Goal: Information Seeking & Learning: Learn about a topic

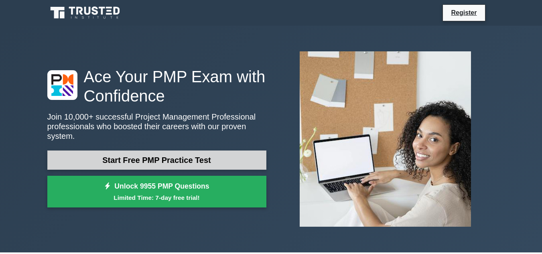
click at [192, 152] on link "Start Free PMP Practice Test" at bounding box center [156, 159] width 219 height 19
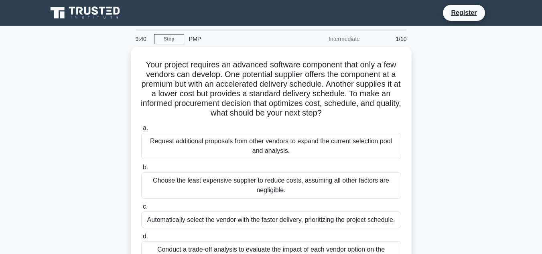
click at [87, 162] on div "Your project requires an advanced software component that only a few vendors ca…" at bounding box center [271, 167] width 457 height 241
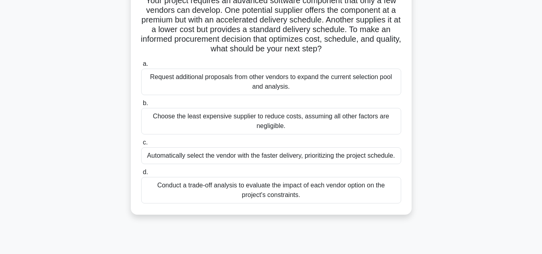
scroll to position [80, 0]
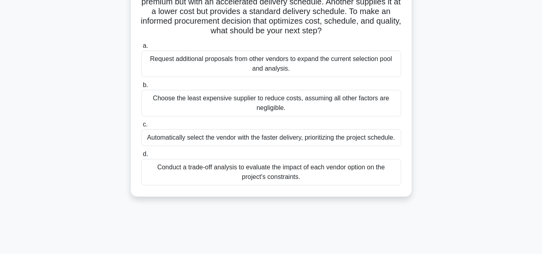
click at [252, 168] on div "Conduct a trade-off analysis to evaluate the impact of each vendor option on th…" at bounding box center [271, 172] width 260 height 26
click at [141, 157] on input "d. Conduct a trade-off analysis to evaluate the impact of each vendor option on…" at bounding box center [141, 154] width 0 height 5
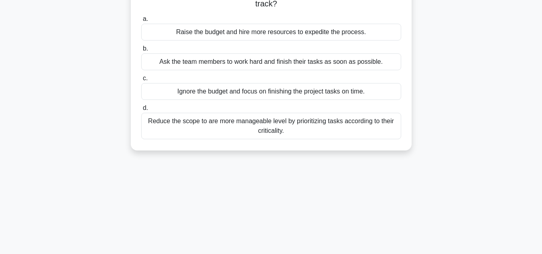
scroll to position [0, 0]
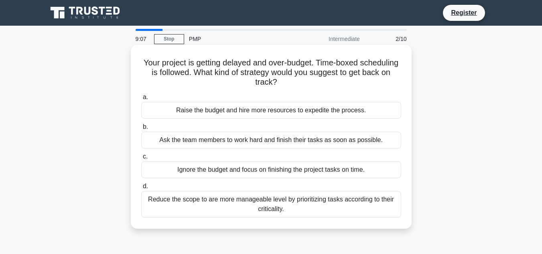
click at [288, 206] on div "Reduce the scope to are more manageable level by prioritizing tasks according t…" at bounding box center [271, 204] width 260 height 26
click at [141, 189] on input "d. Reduce the scope to are more manageable level by prioritizing tasks accordin…" at bounding box center [141, 186] width 0 height 5
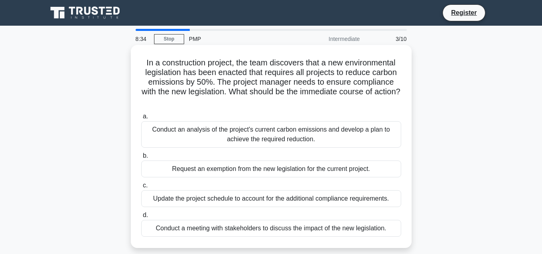
click at [296, 133] on div "Conduct an analysis of the project's current carbon emissions and develop a pla…" at bounding box center [271, 134] width 260 height 26
click at [141, 119] on input "a. Conduct an analysis of the project's current carbon emissions and develop a …" at bounding box center [141, 116] width 0 height 5
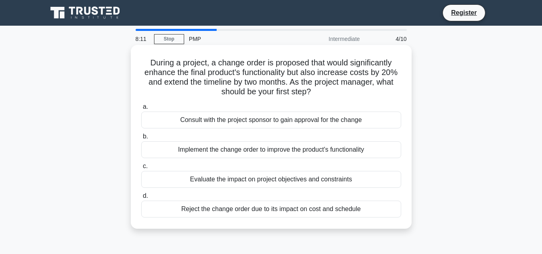
click at [318, 180] on div "Evaluate the impact on project objectives and constraints" at bounding box center [271, 179] width 260 height 17
click at [141, 169] on input "c. Evaluate the impact on project objectives and constraints" at bounding box center [141, 166] width 0 height 5
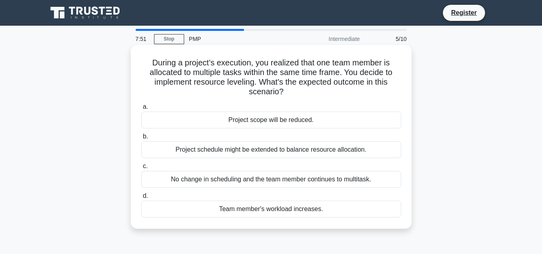
click at [279, 149] on div "Project schedule might be extended to balance resource allocation." at bounding box center [271, 149] width 260 height 17
click at [141, 139] on input "b. Project schedule might be extended to balance resource allocation." at bounding box center [141, 136] width 0 height 5
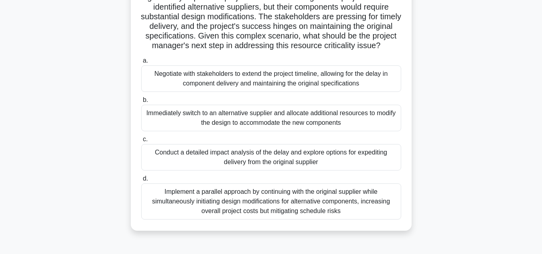
scroll to position [112, 0]
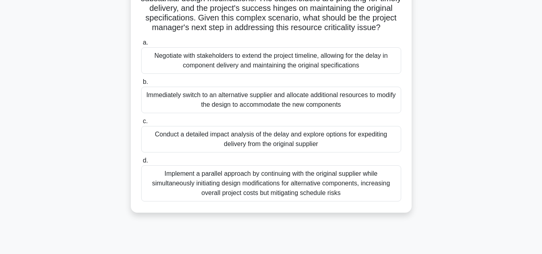
click at [314, 151] on div "Conduct a detailed impact analysis of the delay and explore options for expedit…" at bounding box center [271, 139] width 260 height 26
click at [141, 124] on input "c. Conduct a detailed impact analysis of the delay and explore options for expe…" at bounding box center [141, 121] width 0 height 5
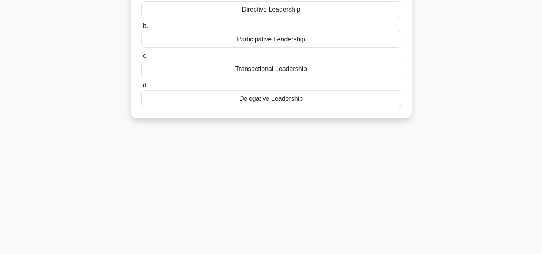
scroll to position [0, 0]
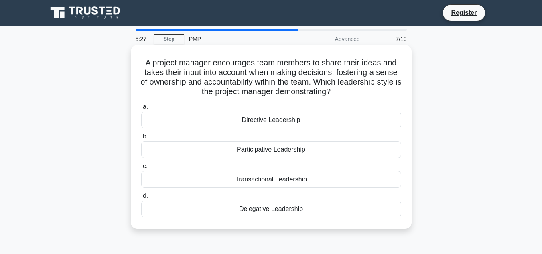
click at [288, 180] on div "Transactional Leadership" at bounding box center [271, 179] width 260 height 17
click at [141, 169] on input "c. Transactional Leadership" at bounding box center [141, 166] width 0 height 5
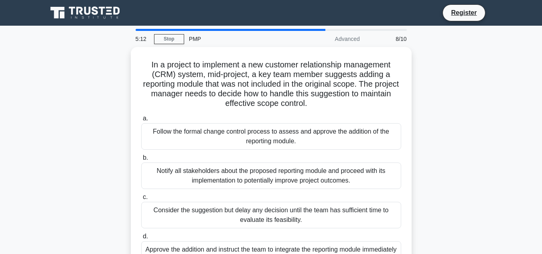
click at [103, 143] on div "In a project to implement a new customer relationship management (CRM) system, …" at bounding box center [271, 167] width 457 height 241
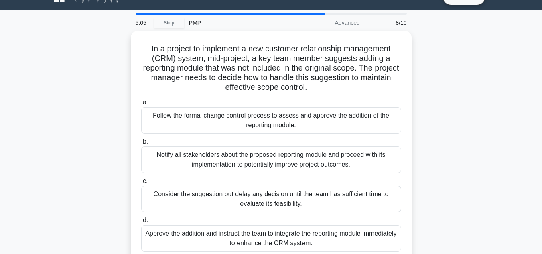
scroll to position [32, 0]
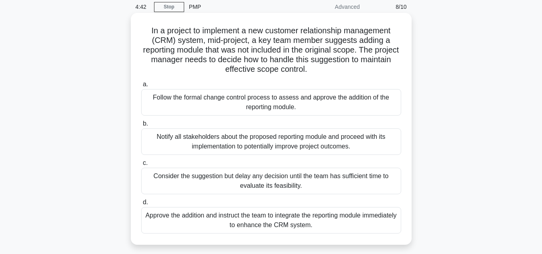
click at [286, 102] on div "Follow the formal change control process to assess and approve the addition of …" at bounding box center [271, 102] width 260 height 26
click at [141, 87] on input "a. Follow the formal change control process to assess and approve the addition …" at bounding box center [141, 84] width 0 height 5
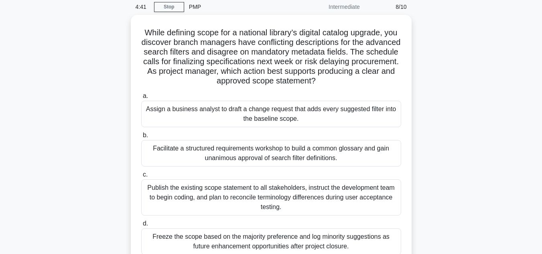
scroll to position [0, 0]
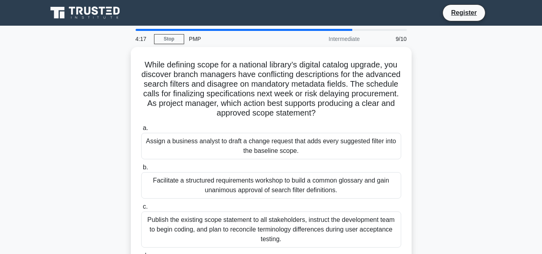
click at [495, 195] on div "While defining scope for a national library’s digital catalog upgrade, you disc…" at bounding box center [271, 177] width 457 height 261
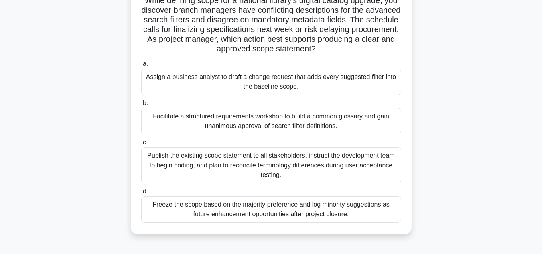
scroll to position [48, 0]
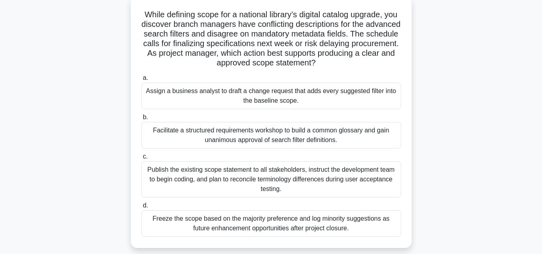
click at [303, 176] on div "Publish the existing scope statement to all stakeholders, instruct the developm…" at bounding box center [271, 179] width 260 height 36
click at [141, 159] on input "c. Publish the existing scope statement to all stakeholders, instruct the devel…" at bounding box center [141, 156] width 0 height 5
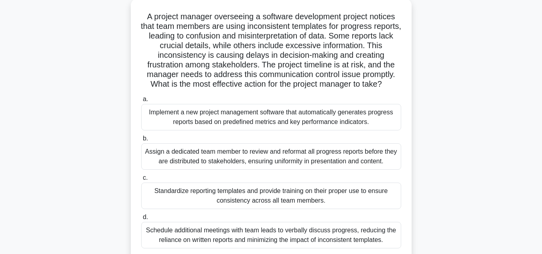
scroll to position [0, 0]
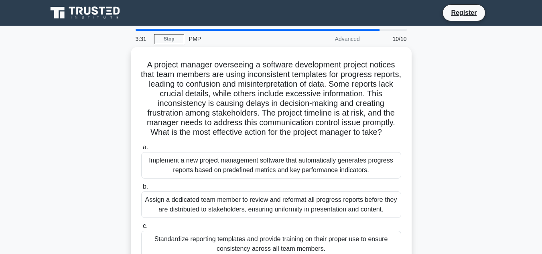
click at [77, 165] on div "A project manager overseeing a software development project notices that team m…" at bounding box center [271, 182] width 457 height 270
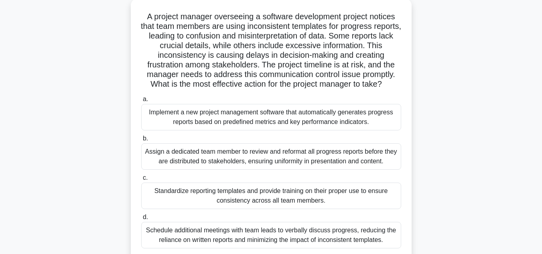
scroll to position [64, 0]
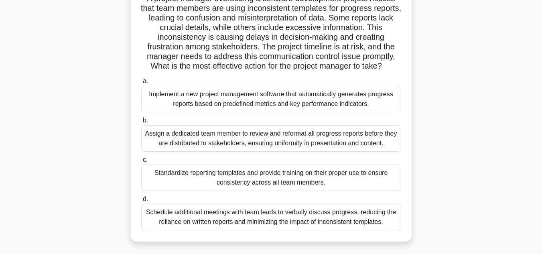
click at [237, 177] on div "Standardize reporting templates and provide training on their proper use to ens…" at bounding box center [271, 177] width 260 height 26
click at [141, 162] on input "c. Standardize reporting templates and provide training on their proper use to …" at bounding box center [141, 159] width 0 height 5
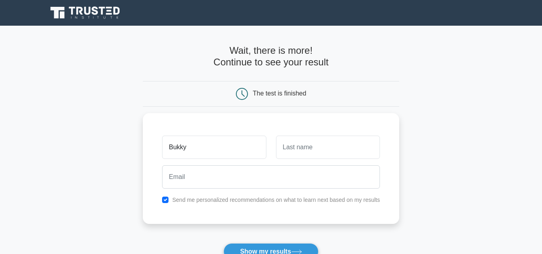
type input "Bukky"
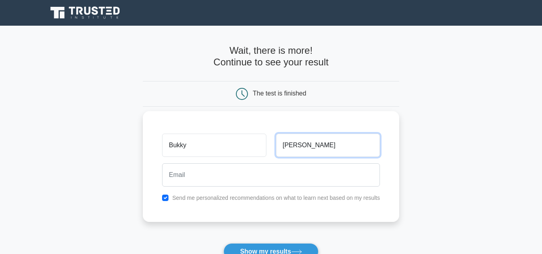
type input "Dan"
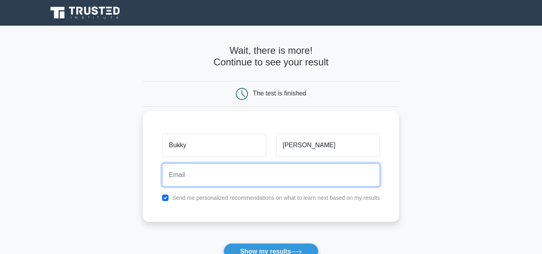
click at [212, 174] on input "email" at bounding box center [271, 174] width 218 height 23
type input "abike_buk@yahoo.co.uk"
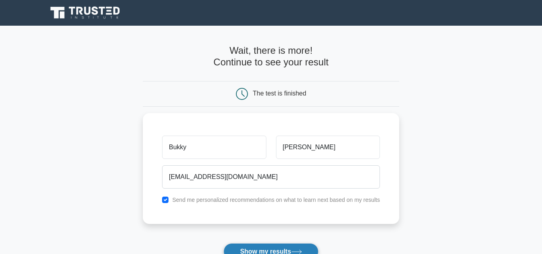
click at [274, 245] on button "Show my results" at bounding box center [270, 251] width 95 height 17
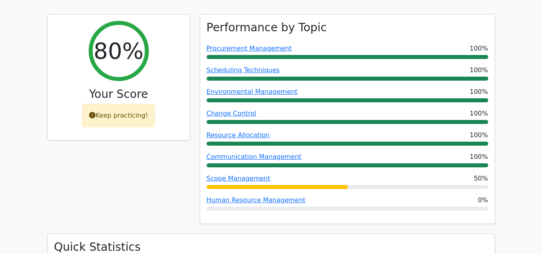
scroll to position [410, 0]
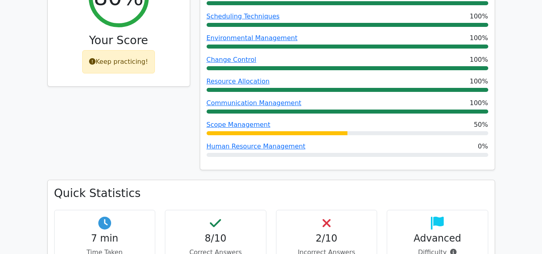
scroll to position [416, 0]
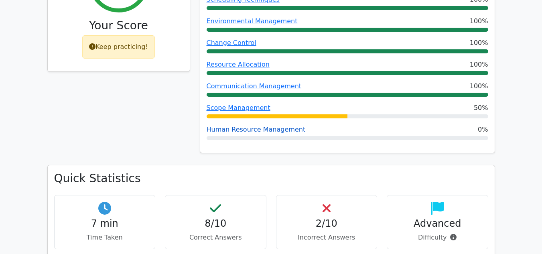
click at [241, 126] on link "Human Resource Management" at bounding box center [256, 130] width 99 height 8
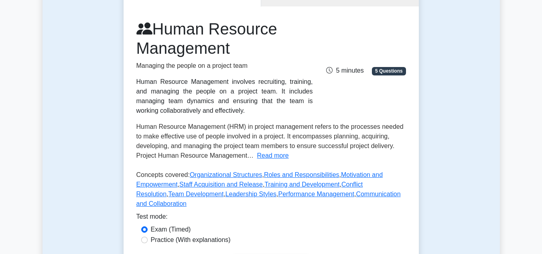
scroll to position [112, 0]
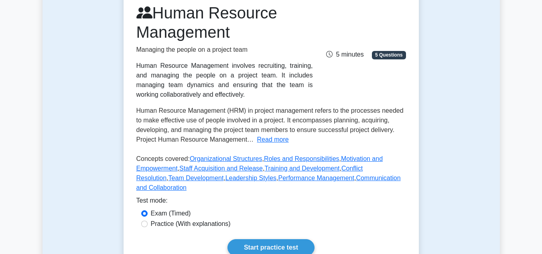
click at [241, 89] on div "Human Resource Management involves recruiting, training, and managing the peopl…" at bounding box center [224, 80] width 176 height 39
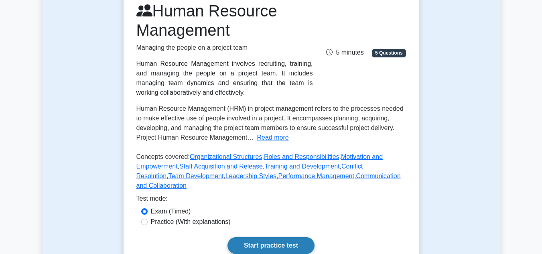
click at [296, 237] on link "Start practice test" at bounding box center [270, 245] width 87 height 17
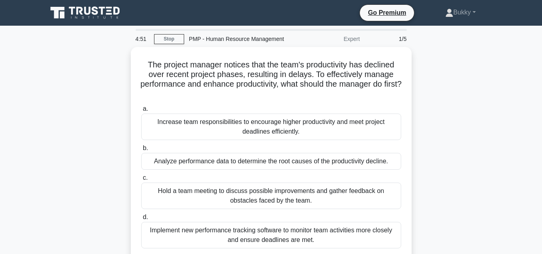
click at [81, 176] on div "The project manager notices that the team's productivity has declined over rece…" at bounding box center [271, 158] width 457 height 222
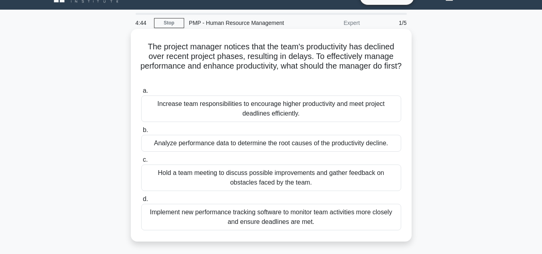
click at [242, 178] on div "Hold a team meeting to discuss possible improvements and gather feedback on obs…" at bounding box center [271, 177] width 260 height 26
click at [141, 162] on input "c. Hold a team meeting to discuss possible improvements and gather feedback on …" at bounding box center [141, 159] width 0 height 5
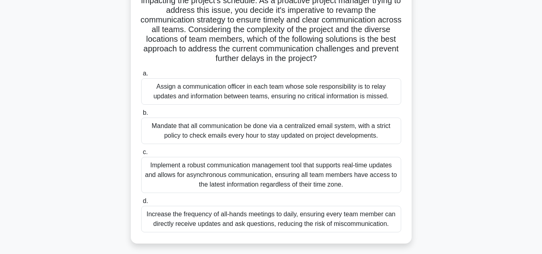
scroll to position [128, 0]
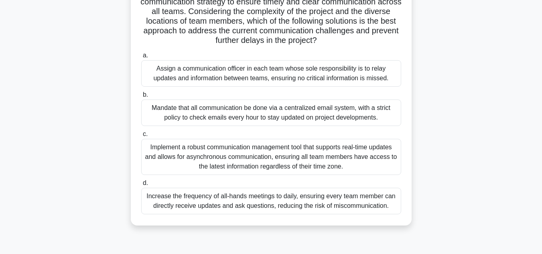
click at [282, 175] on div "Implement a robust communication management tool that supports real-time update…" at bounding box center [271, 157] width 260 height 36
click at [141, 137] on input "c. Implement a robust communication management tool that supports real-time upd…" at bounding box center [141, 134] width 0 height 5
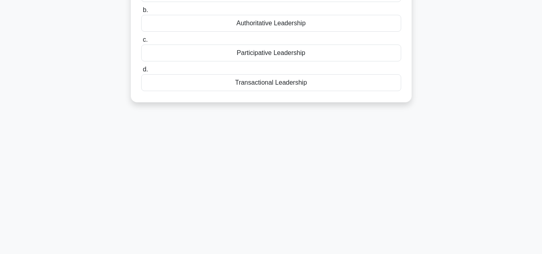
scroll to position [0, 0]
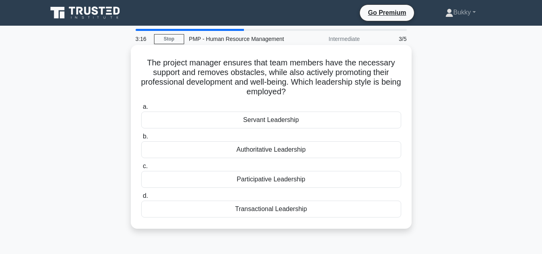
click at [260, 180] on div "Participative Leadership" at bounding box center [271, 179] width 260 height 17
click at [141, 169] on input "c. Participative Leadership" at bounding box center [141, 166] width 0 height 5
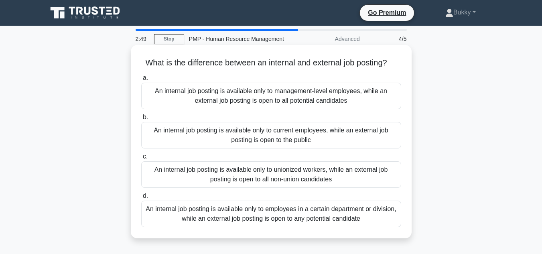
click at [266, 137] on div "An internal job posting is available only to current employees, while an extern…" at bounding box center [271, 135] width 260 height 26
click at [141, 120] on input "b. An internal job posting is available only to current employees, while an ext…" at bounding box center [141, 117] width 0 height 5
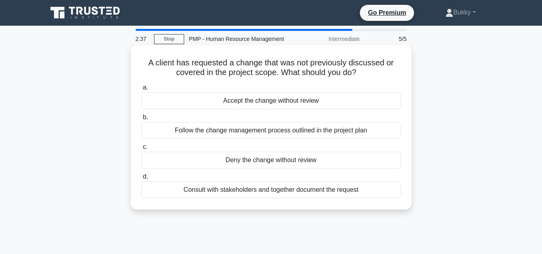
click at [293, 132] on div "Follow the change management process outlined in the project plan" at bounding box center [271, 130] width 260 height 17
click at [141, 120] on input "b. Follow the change management process outlined in the project plan" at bounding box center [141, 117] width 0 height 5
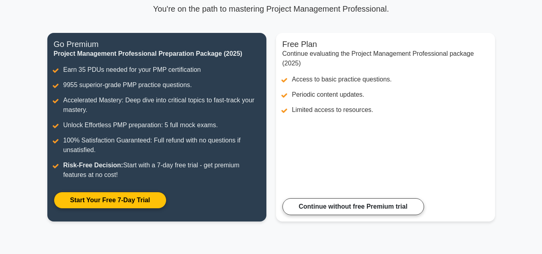
scroll to position [72, 0]
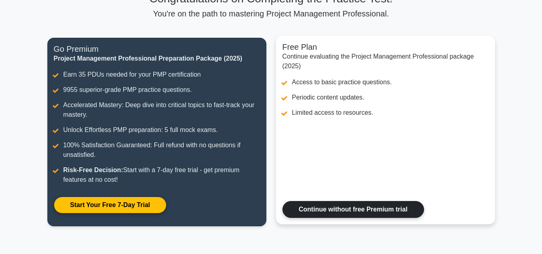
click at [369, 209] on link "Continue without free Premium trial" at bounding box center [353, 209] width 142 height 17
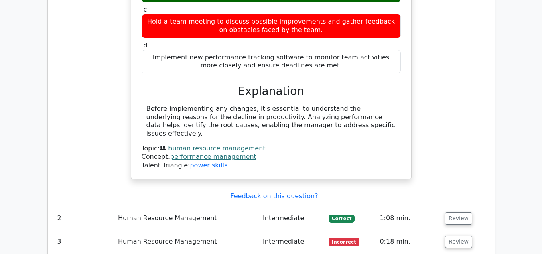
scroll to position [818, 0]
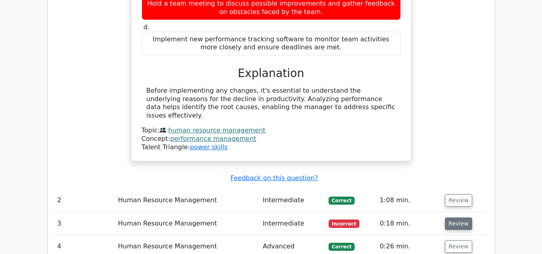
click at [461, 217] on button "Review" at bounding box center [458, 223] width 27 height 12
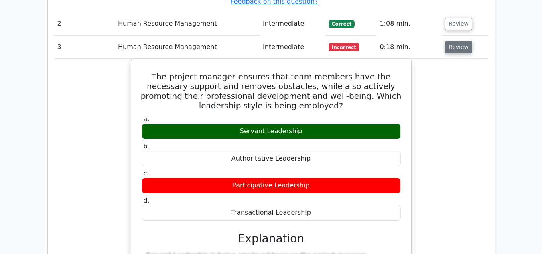
scroll to position [1011, 0]
